Goal: Task Accomplishment & Management: Manage account settings

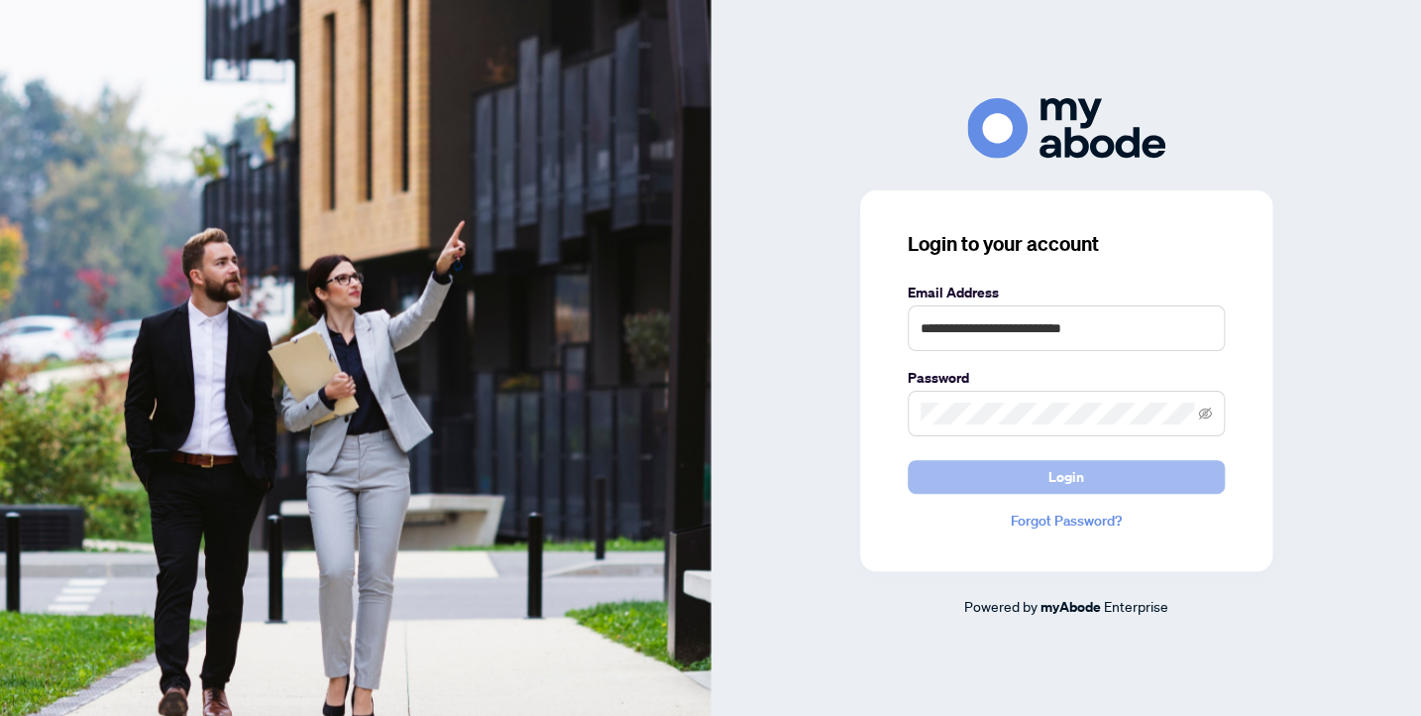
click at [1003, 493] on button "Login" at bounding box center [1066, 477] width 317 height 34
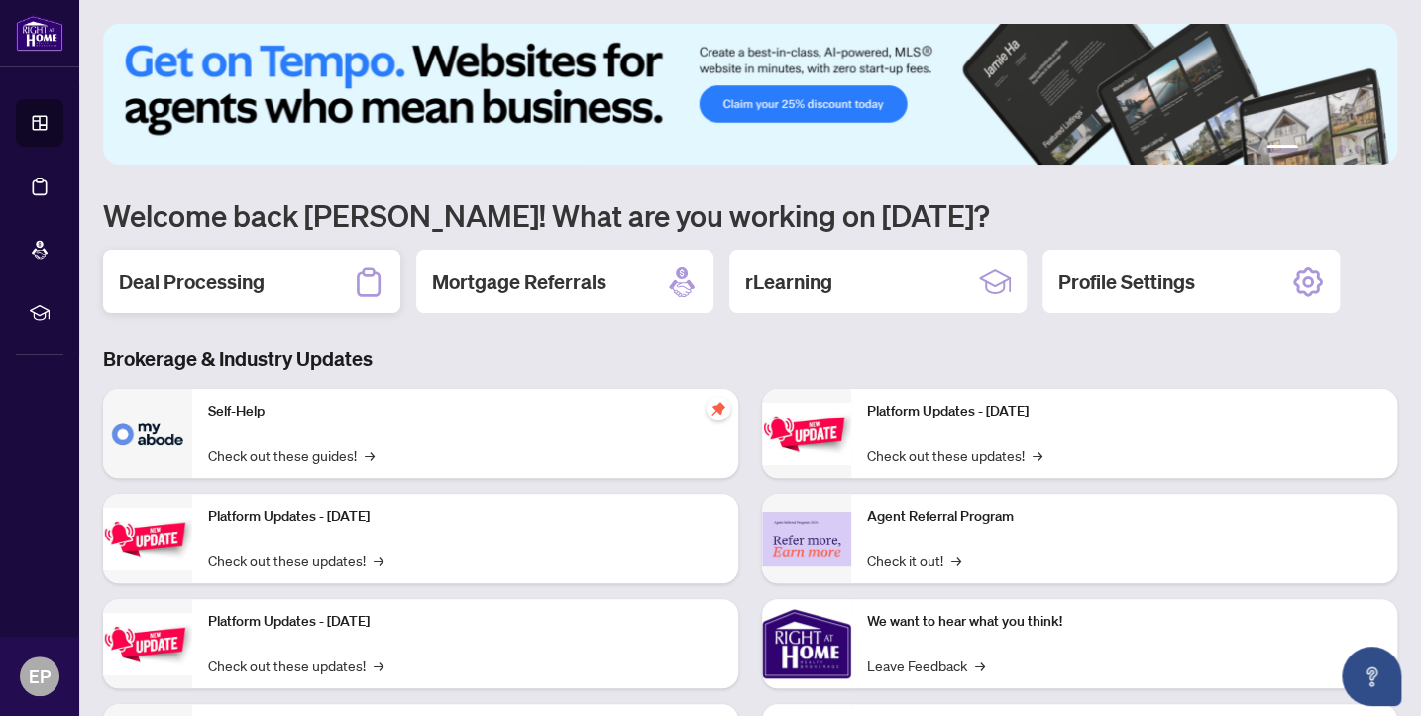
click at [184, 272] on h2 "Deal Processing" at bounding box center [192, 282] width 146 height 28
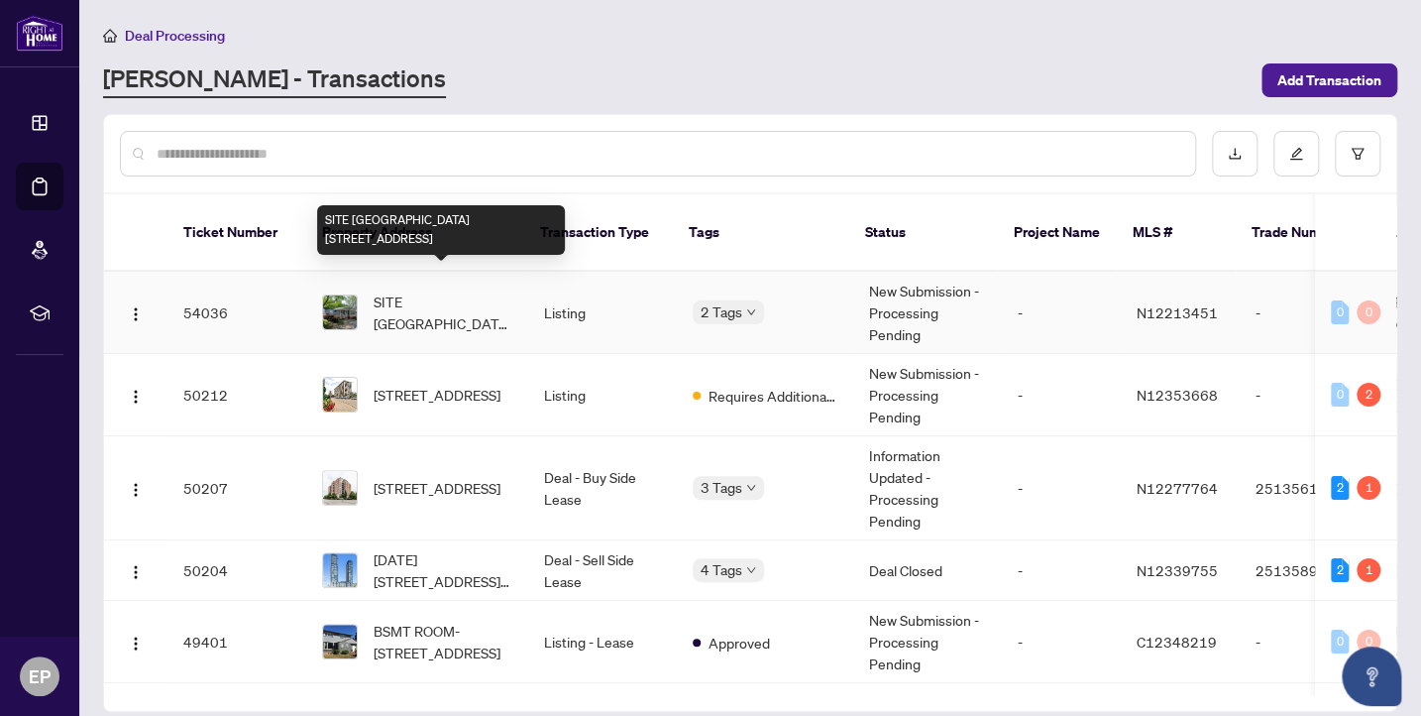
click at [471, 300] on span "SITE EASTDALE 24-15014 Ninth Line, Whitchurch-Stouffville, Ontario L4A 2Y3, Can…" at bounding box center [443, 312] width 139 height 44
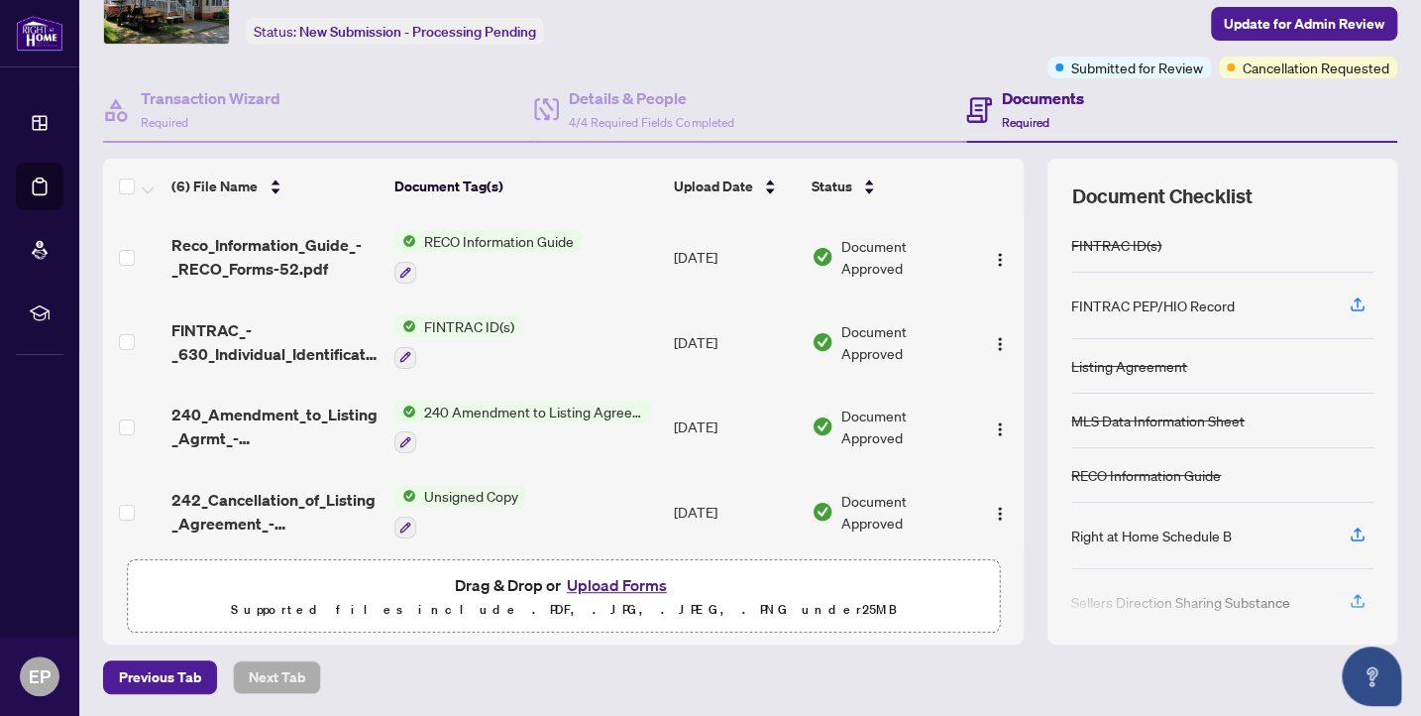
scroll to position [170, 0]
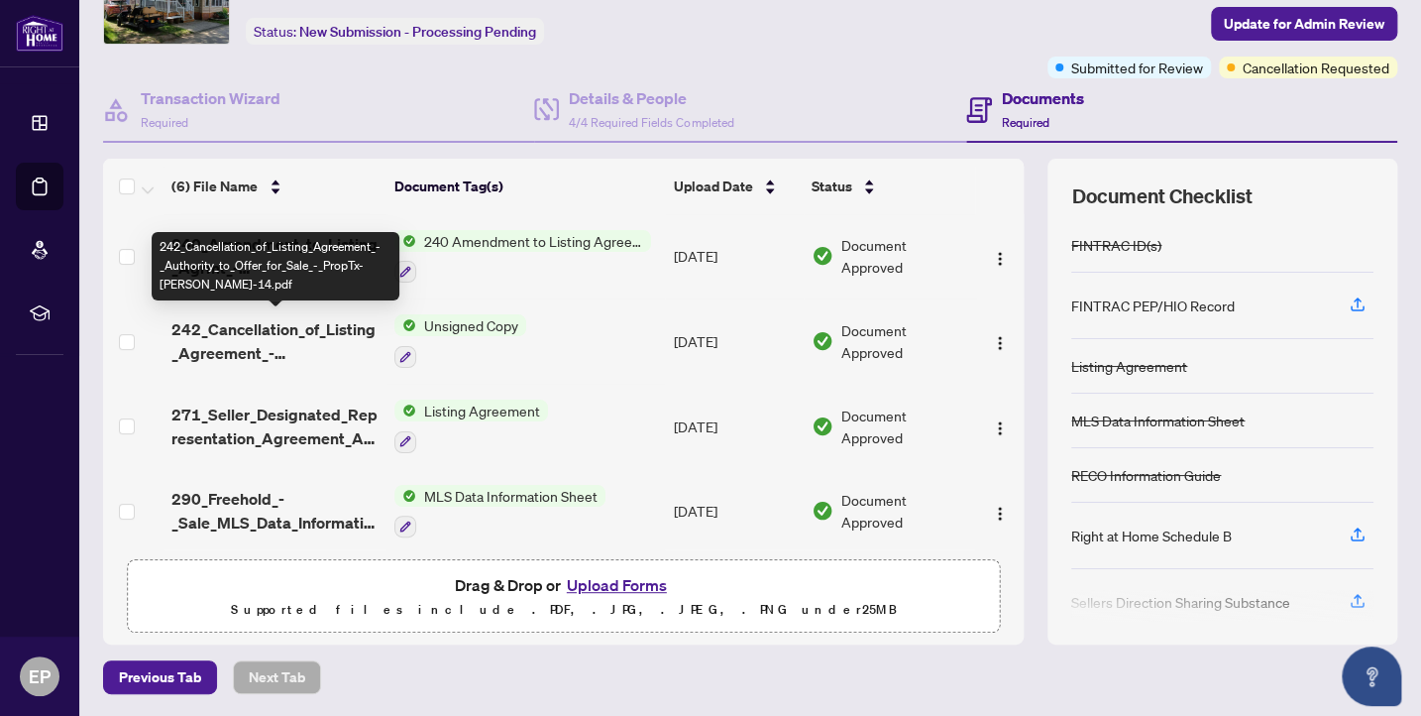
click at [276, 335] on span "242_Cancellation_of_Listing_Agreement_-_Authority_to_Offer_for_Sale_-_PropTx-OR…" at bounding box center [274, 341] width 207 height 48
